Goal: Check status: Check status

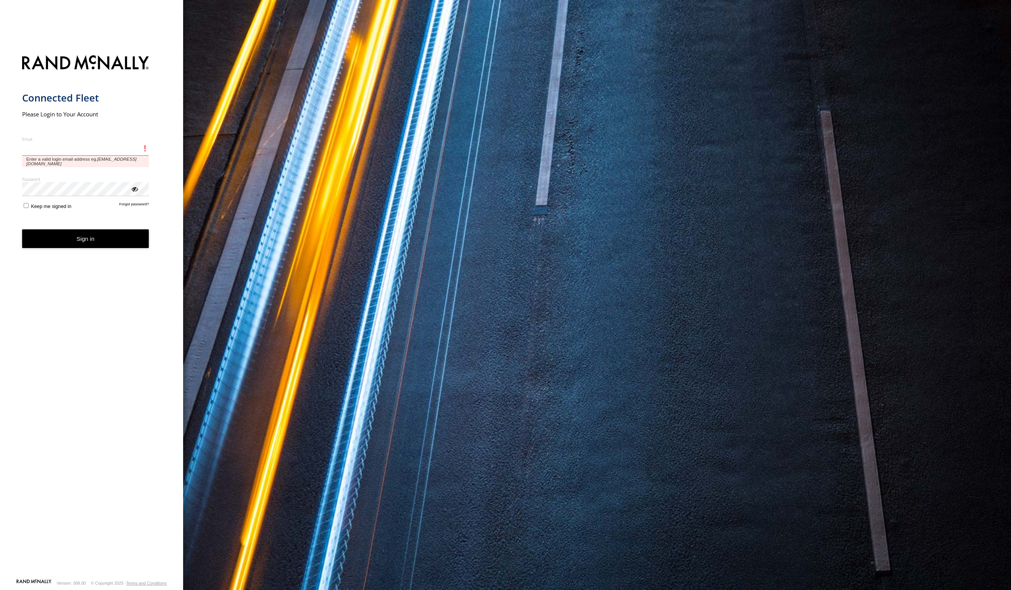
type input "**********"
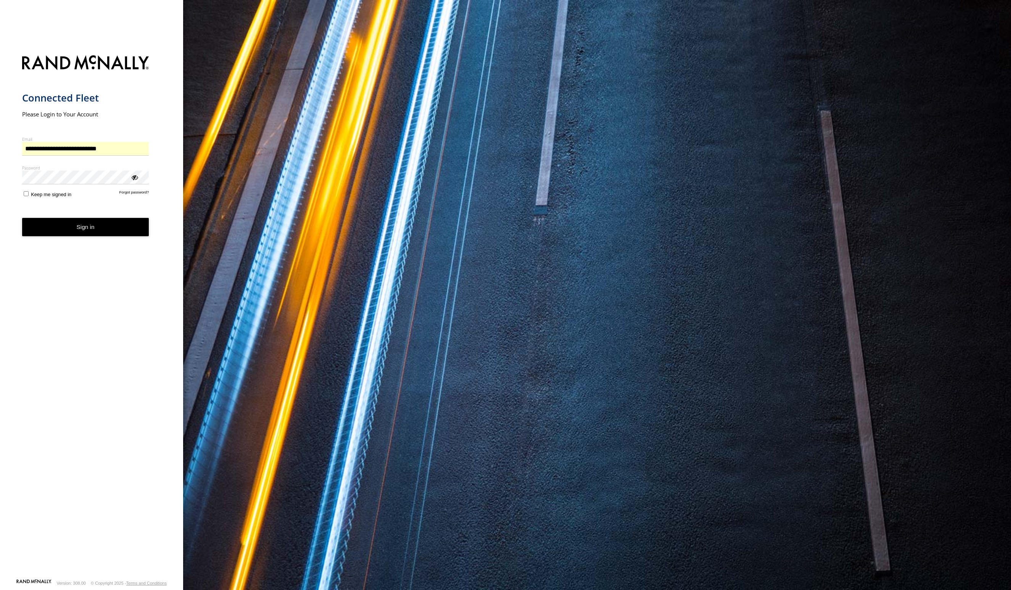
click at [67, 224] on button "Sign in" at bounding box center [85, 227] width 127 height 19
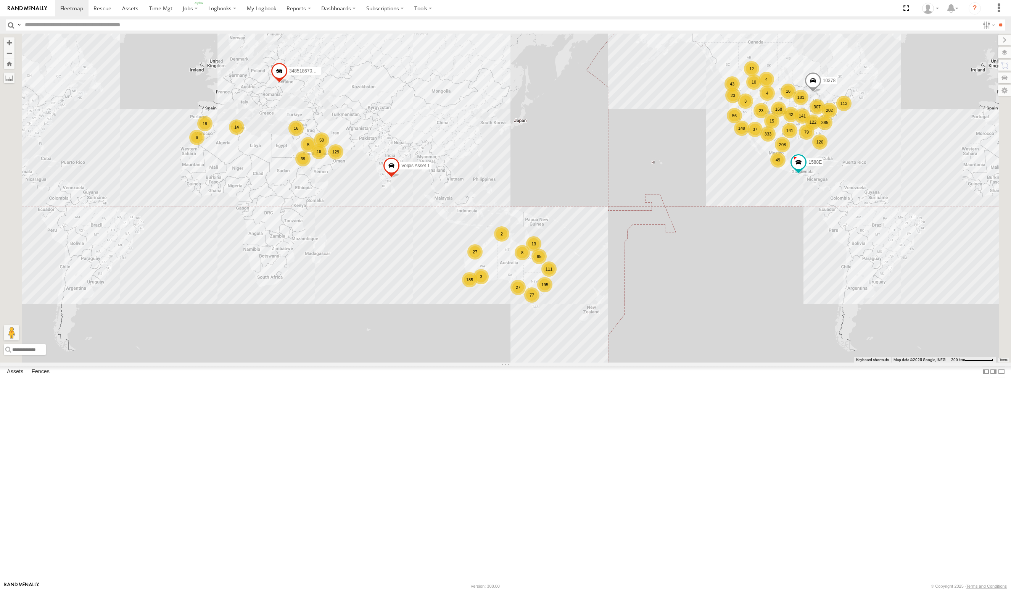
drag, startPoint x: 499, startPoint y: 305, endPoint x: 478, endPoint y: 346, distance: 46.1
click at [510, 358] on div "1588E Volpis Asset 1 141 50 141 149 385 333 208 185 77 195 168 307 27 113 49 39…" at bounding box center [505, 198] width 1011 height 329
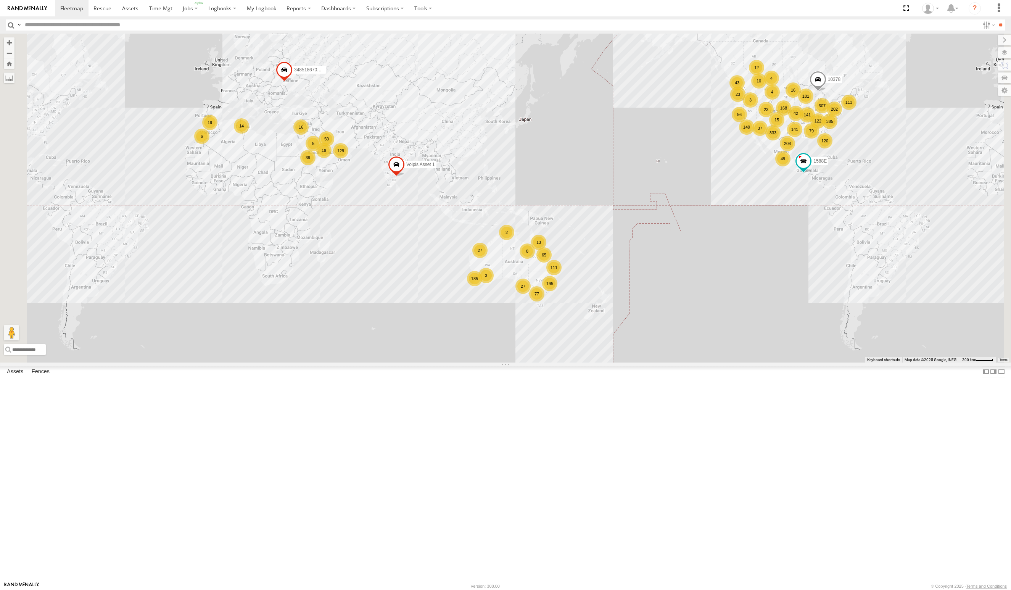
click at [0, 0] on div "Will-Call Service Inc" at bounding box center [0, 0] width 0 height 0
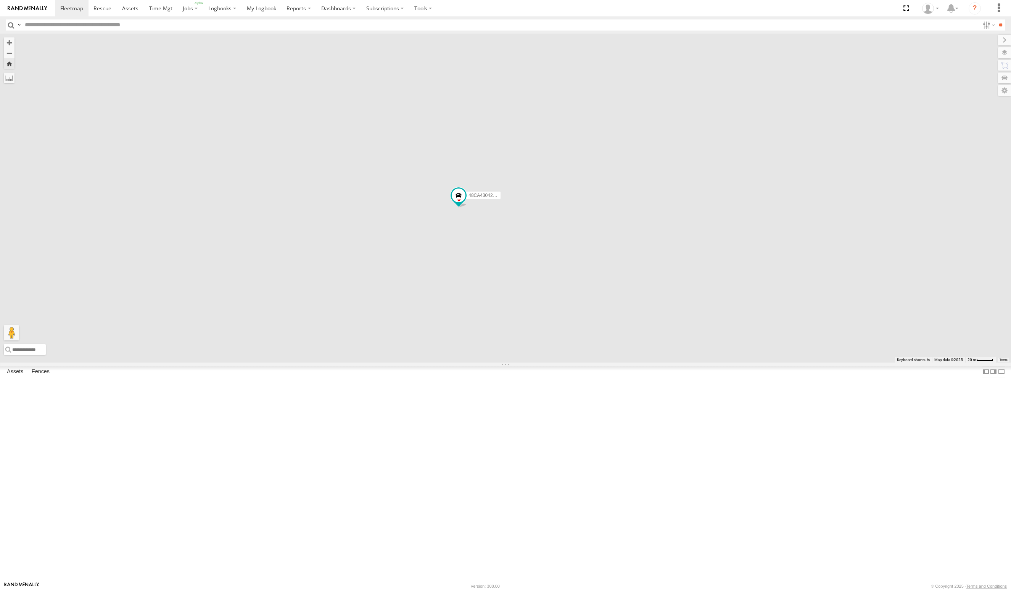
click at [0, 0] on div "53263" at bounding box center [0, 0] width 0 height 0
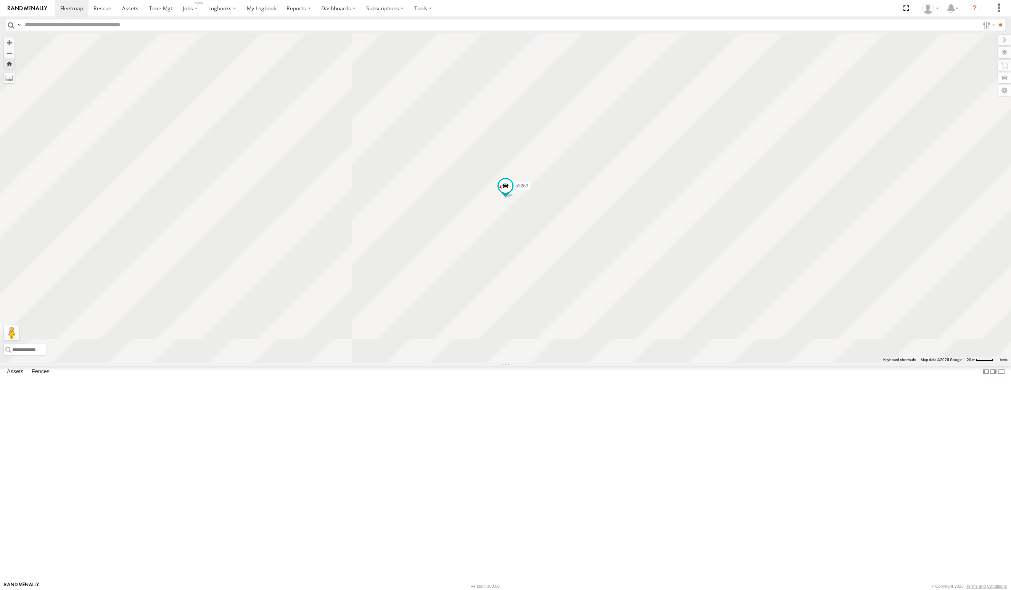
click at [0, 0] on div "OCR Transport" at bounding box center [0, 0] width 0 height 0
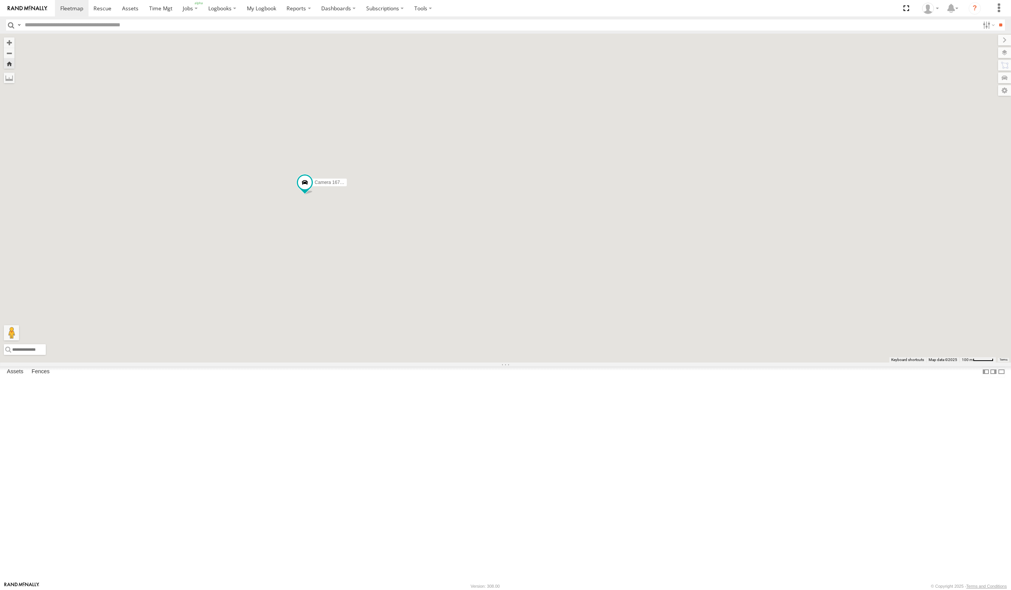
drag, startPoint x: 673, startPoint y: 326, endPoint x: 634, endPoint y: 343, distance: 42.9
click at [730, 325] on div "Camera 1670- [PERSON_NAME] (Free)" at bounding box center [505, 198] width 1011 height 329
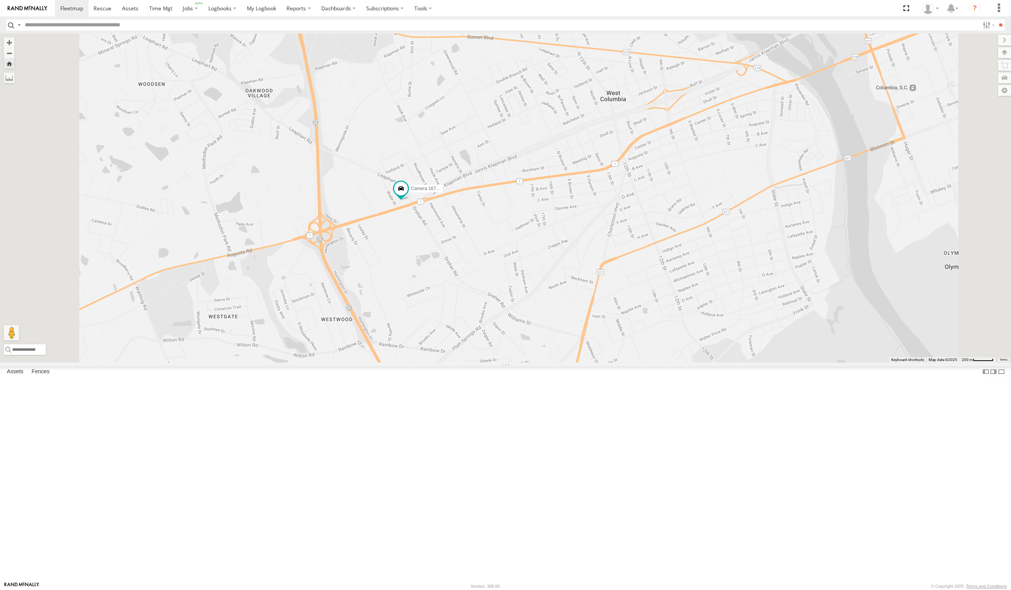
drag, startPoint x: 530, startPoint y: 263, endPoint x: 517, endPoint y: 250, distance: 18.1
click at [517, 250] on div "Camera 1670- [PERSON_NAME] (Free)" at bounding box center [505, 198] width 1011 height 329
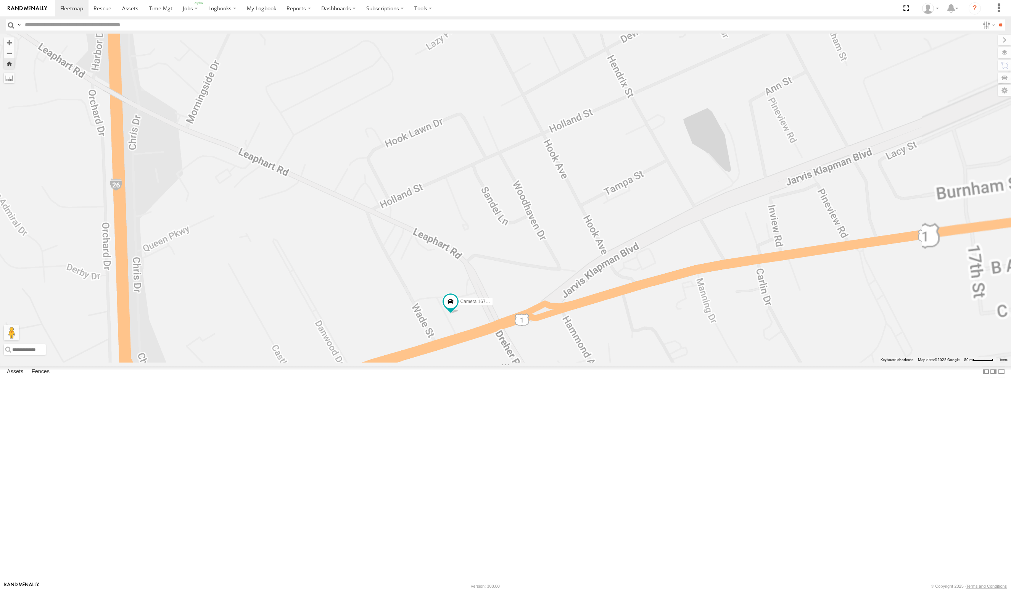
click at [0, 0] on div "All Assets" at bounding box center [0, 0] width 0 height 0
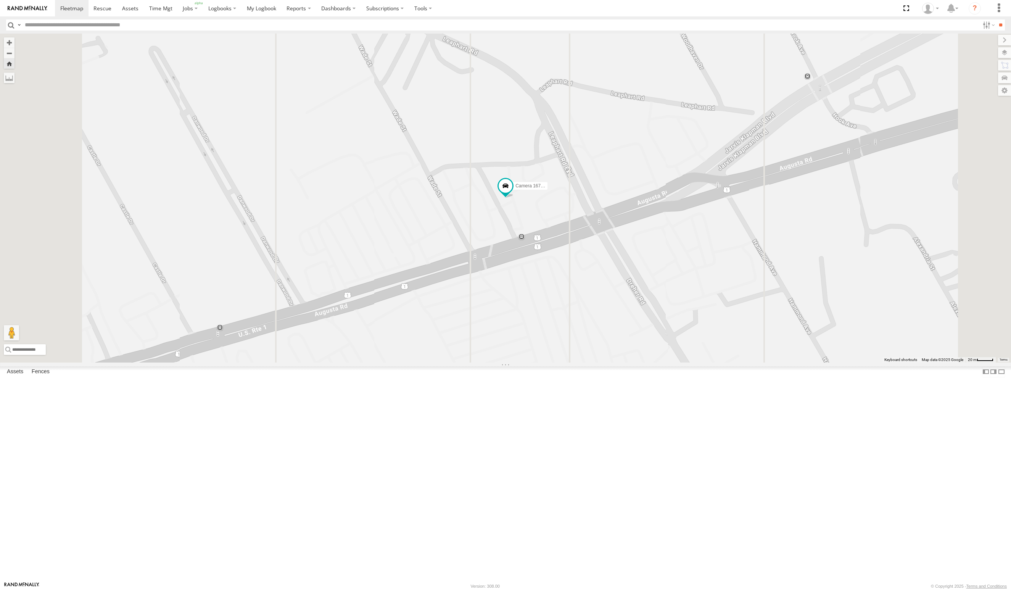
click at [0, 0] on div "53263" at bounding box center [0, 0] width 0 height 0
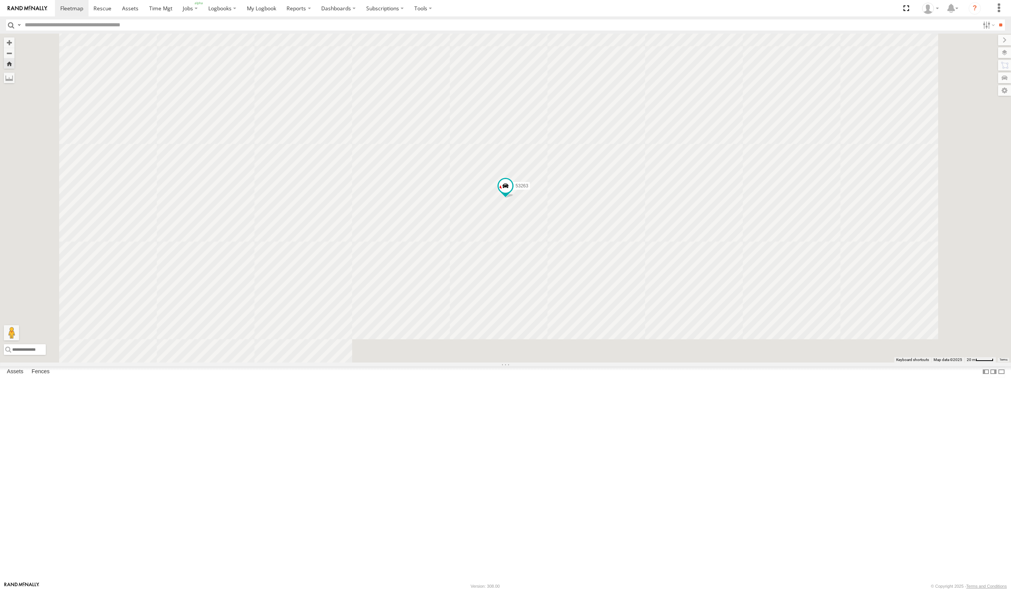
click at [0, 0] on div "OCR Transport" at bounding box center [0, 0] width 0 height 0
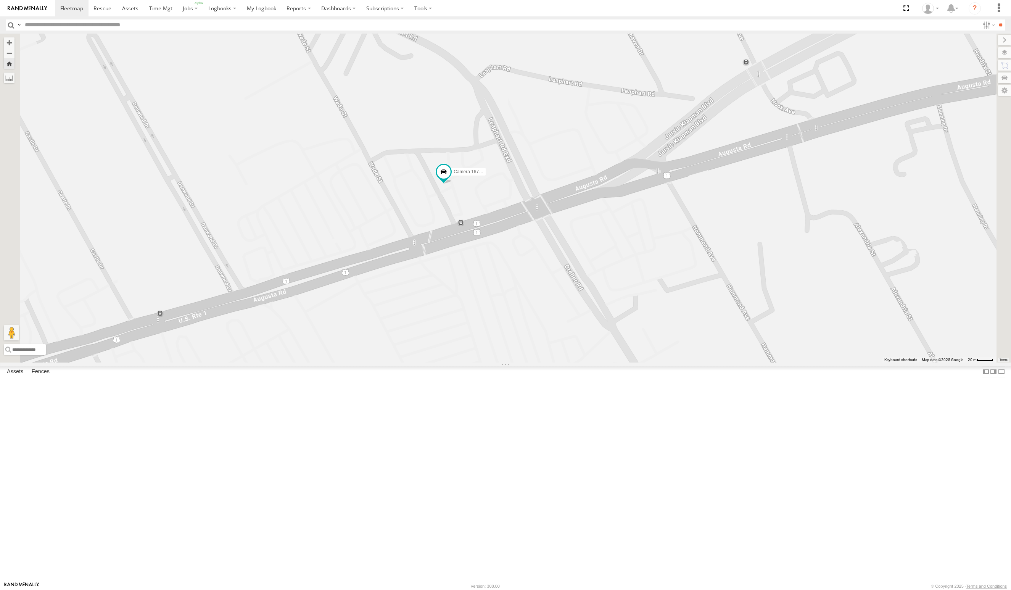
drag, startPoint x: 442, startPoint y: 156, endPoint x: 381, endPoint y: 142, distance: 62.6
click at [381, 142] on div "Camera 1670- [PERSON_NAME] (Free)" at bounding box center [505, 198] width 1011 height 329
click at [988, 26] on label at bounding box center [988, 24] width 16 height 11
click at [0, 0] on span "Moving" at bounding box center [0, 0] width 0 height 0
click at [999, 24] on input "**" at bounding box center [1001, 24] width 9 height 11
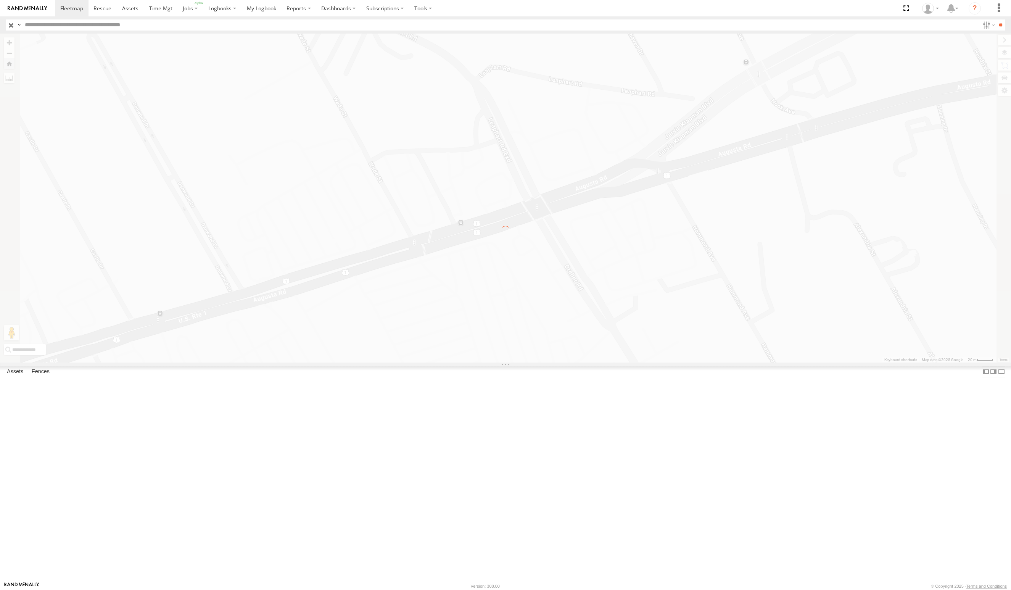
click at [0, 0] on div "M209636" at bounding box center [0, 0] width 0 height 0
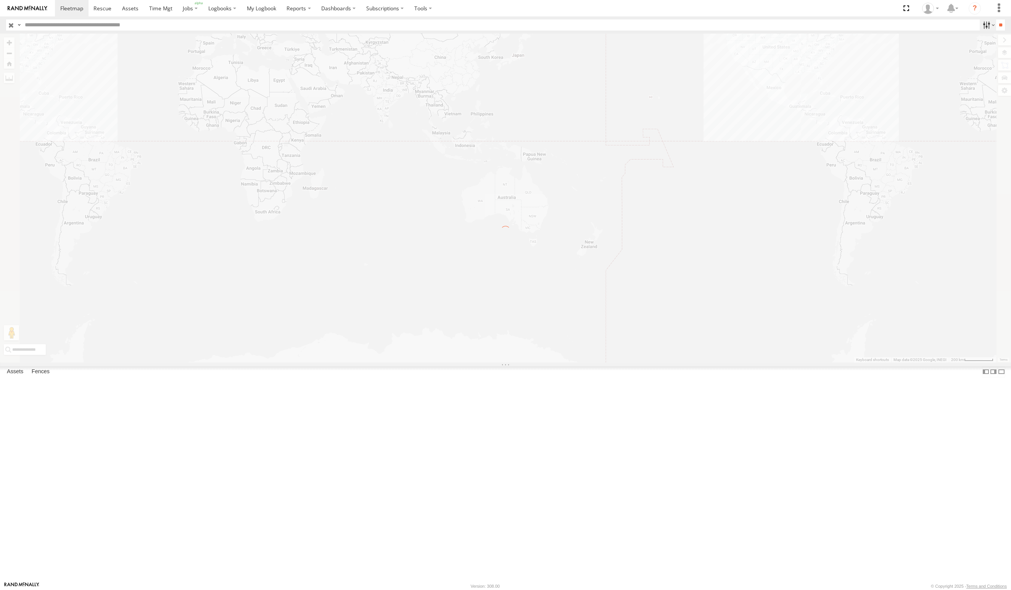
click at [982, 25] on label at bounding box center [988, 24] width 16 height 11
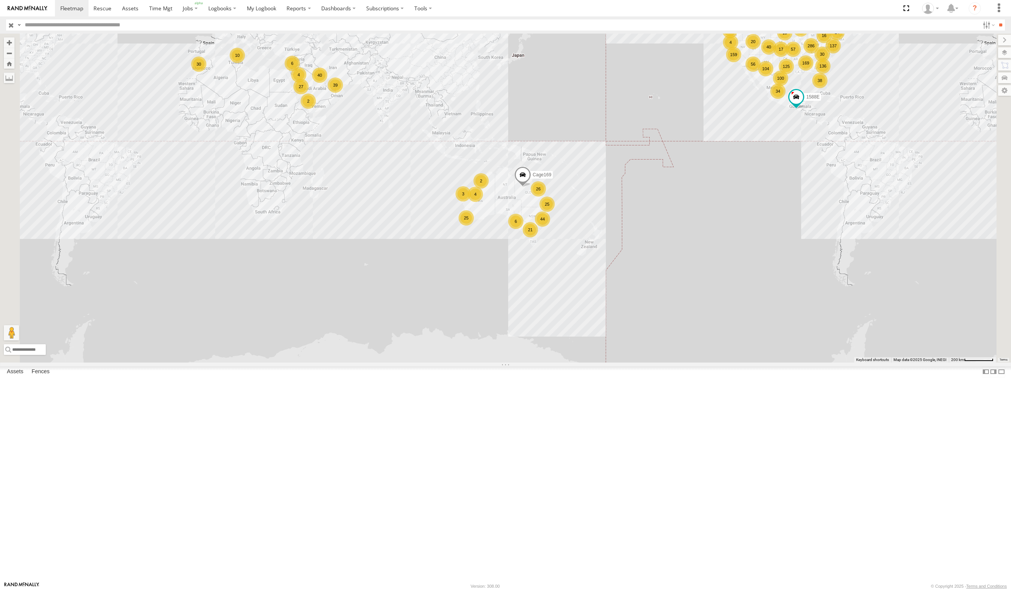
scroll to position [366, 0]
click at [0, 0] on span "Allied Grain Systems" at bounding box center [0, 0] width 0 height 0
click at [0, 0] on span "Moving" at bounding box center [0, 0] width 0 height 0
click at [999, 26] on input "**" at bounding box center [1001, 24] width 9 height 11
